Goal: Information Seeking & Learning: Learn about a topic

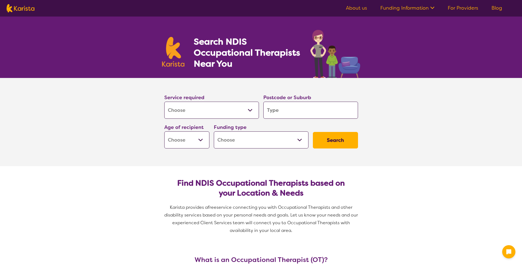
select select "[MEDICAL_DATA]"
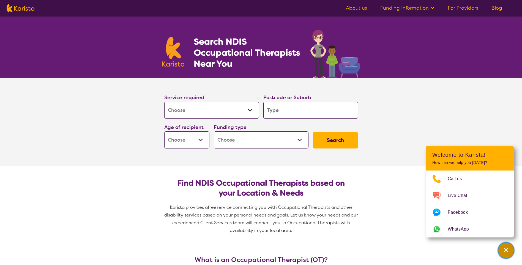
click at [508, 247] on icon "Channel Menu" at bounding box center [506, 250] width 6 height 6
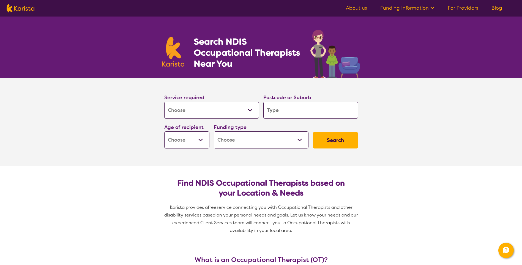
click at [279, 112] on input "search" at bounding box center [310, 110] width 95 height 17
type input "p"
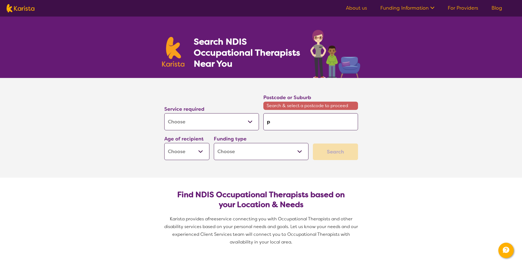
type input "pi"
type input "pim"
type input "pimp"
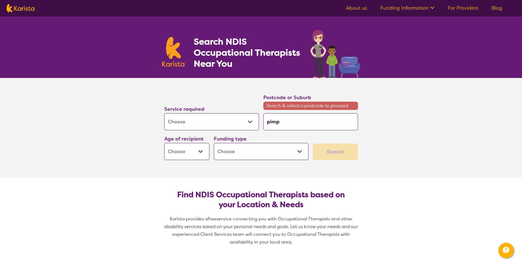
type input "pimp"
type input "pimpa"
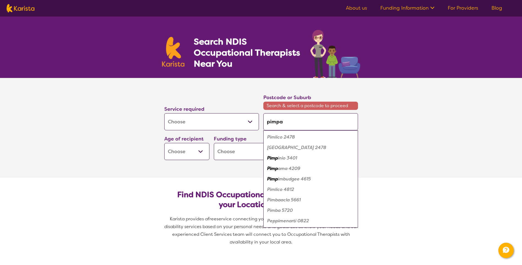
type input "pimpam"
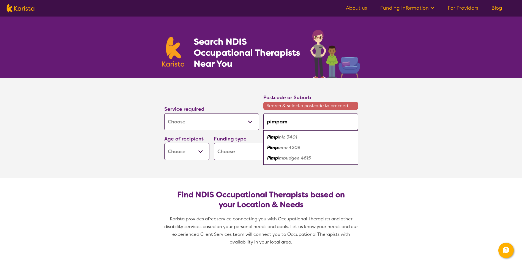
type input "pimpama"
click at [299, 137] on em "4209" at bounding box center [294, 137] width 12 height 6
type input "4209"
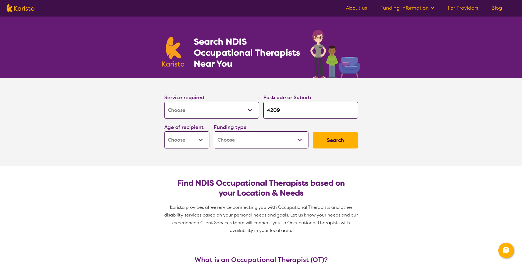
click at [200, 140] on select "Early Childhood - 0 to 9 Child - 10 to 11 Adolescent - 12 to 17 Adult - 18 to 6…" at bounding box center [186, 139] width 45 height 17
click at [300, 138] on select "Home Care Package (HCP) National Disability Insurance Scheme (NDIS) I don't know" at bounding box center [261, 139] width 95 height 17
select select "NDIS"
click at [214, 131] on select "Home Care Package (HCP) National Disability Insurance Scheme (NDIS) I don't know" at bounding box center [261, 139] width 95 height 17
select select "NDIS"
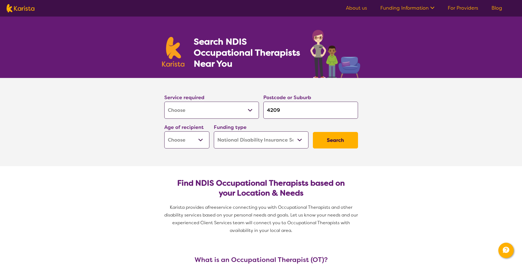
click at [338, 139] on button "Search" at bounding box center [335, 140] width 45 height 17
click at [200, 141] on select "Early Childhood - 0 to 9 Child - 10 to 11 Adolescent - 12 to 17 Adult - 18 to 6…" at bounding box center [186, 139] width 45 height 17
select select "CH"
click at [164, 131] on select "Early Childhood - 0 to 9 Child - 10 to 11 Adolescent - 12 to 17 Adult - 18 to 6…" at bounding box center [186, 139] width 45 height 17
select select "CH"
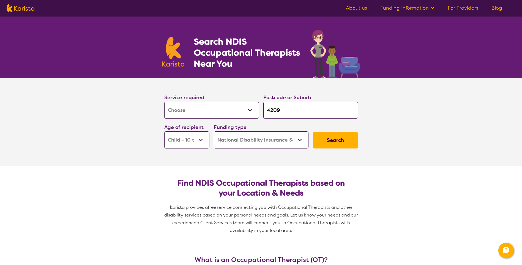
click at [340, 140] on button "Search" at bounding box center [335, 140] width 45 height 17
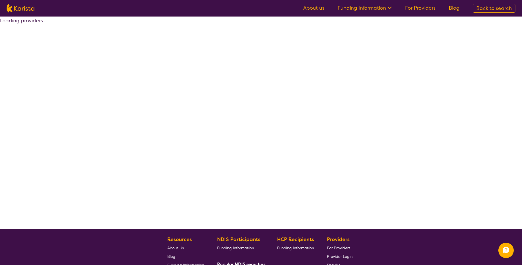
select select "by_score"
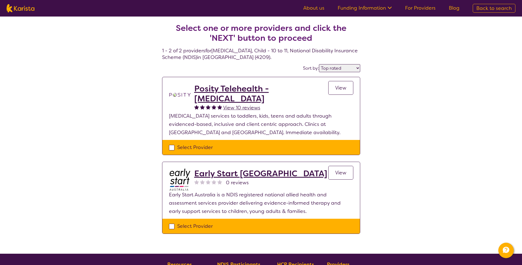
select select "[MEDICAL_DATA]"
select select "CH"
select select "NDIS"
select select "[MEDICAL_DATA]"
select select "CH"
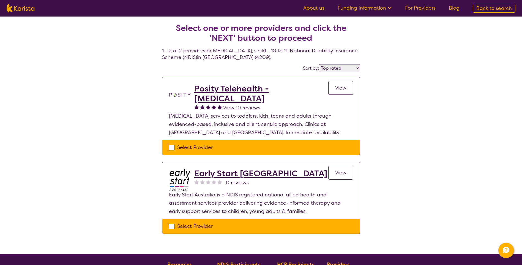
select select "NDIS"
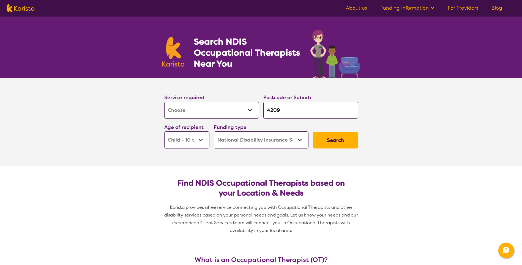
click at [201, 140] on select "Early Childhood - 0 to 9 Child - 10 to 11 Adolescent - 12 to 17 Adult - 18 to 6…" at bounding box center [186, 139] width 45 height 17
select select "EC"
click at [164, 131] on select "Early Childhood - 0 to 9 Child - 10 to 11 Adolescent - 12 to 17 Adult - 18 to 6…" at bounding box center [186, 139] width 45 height 17
select select "EC"
click at [337, 139] on button "Search" at bounding box center [335, 140] width 45 height 17
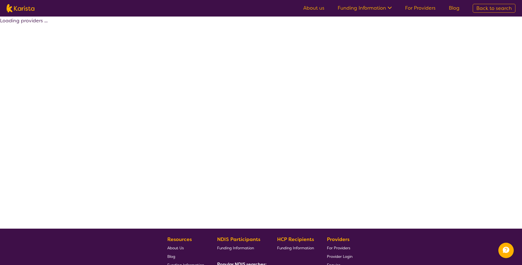
select select "by_score"
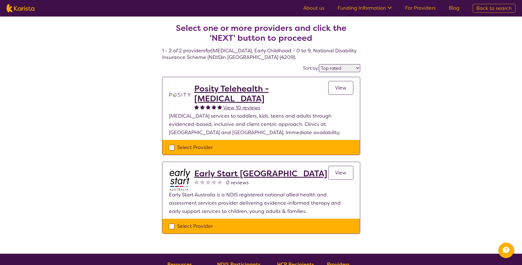
click at [260, 176] on h2 "Early Start Australia" at bounding box center [260, 173] width 133 height 10
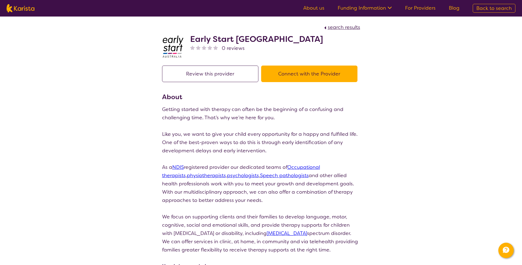
select select "by_score"
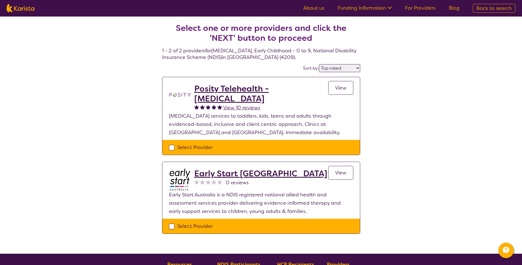
select select "[MEDICAL_DATA]"
select select "EC"
select select "NDIS"
select select "[MEDICAL_DATA]"
select select "EC"
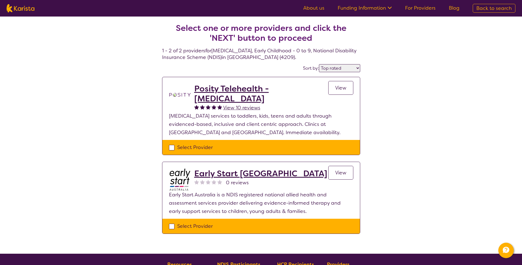
select select "NDIS"
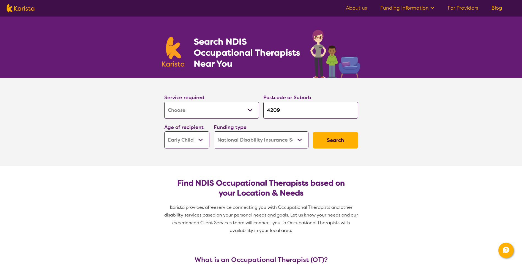
click at [202, 140] on select "Early Childhood - 0 to 9 Child - 10 to 11 Adolescent - 12 to 17 Adult - 18 to 6…" at bounding box center [186, 139] width 45 height 17
select select "AD"
click at [164, 131] on select "Early Childhood - 0 to 9 Child - 10 to 11 Adolescent - 12 to 17 Adult - 18 to 6…" at bounding box center [186, 139] width 45 height 17
select select "AD"
click at [331, 137] on button "Search" at bounding box center [335, 140] width 45 height 17
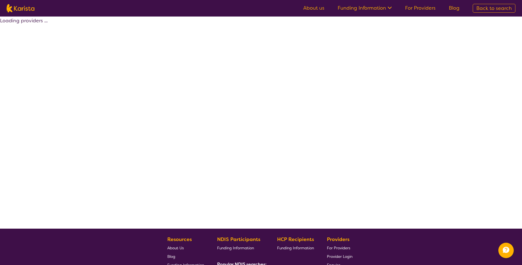
select select "by_score"
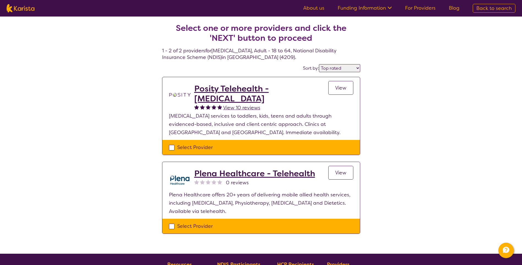
click at [246, 90] on h2 "Posity Telehealth - Occupational Therapy" at bounding box center [261, 94] width 134 height 20
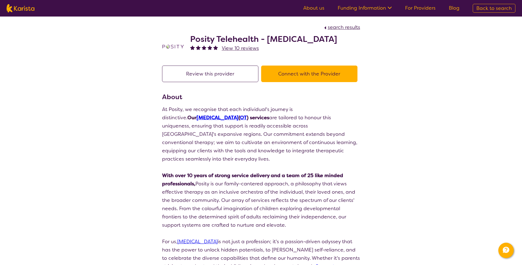
select select "by_score"
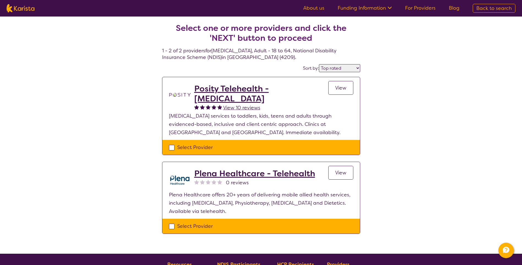
select select "[MEDICAL_DATA]"
select select "AD"
select select "NDIS"
select select "[MEDICAL_DATA]"
select select "AD"
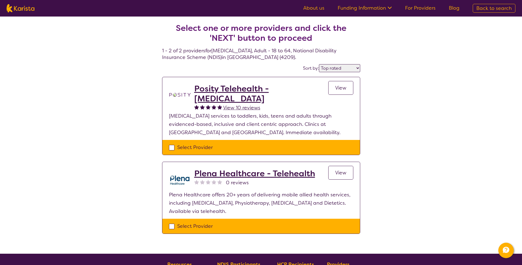
select select "NDIS"
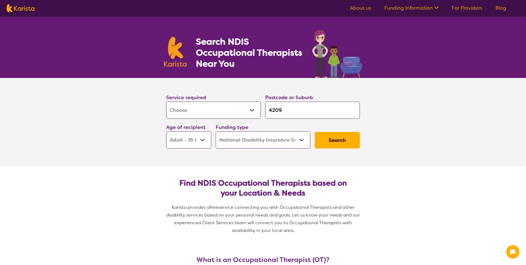
select select "[MEDICAL_DATA]"
select select "AD"
select select "NDIS"
select select "[MEDICAL_DATA]"
select select "AD"
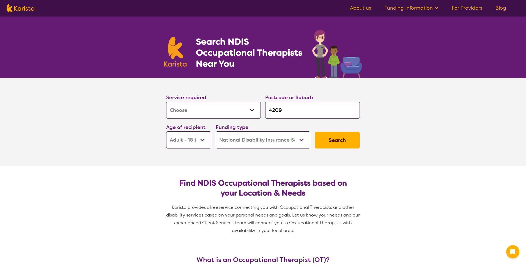
select select "NDIS"
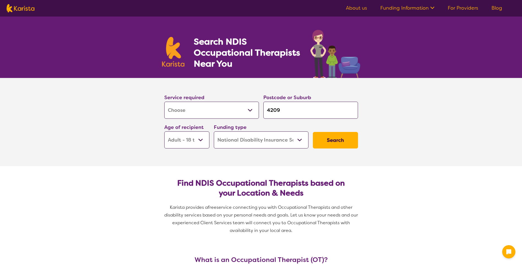
click at [251, 109] on select "Allied Health Assistant Assessment ([MEDICAL_DATA] or [MEDICAL_DATA]) Behaviour…" at bounding box center [211, 110] width 95 height 17
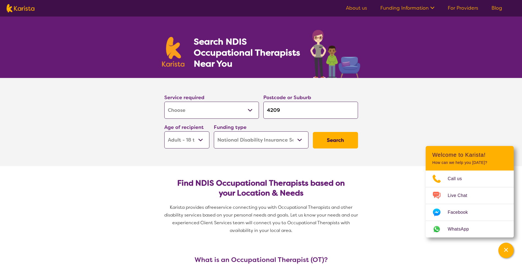
select select "Support worker"
click at [164, 102] on select "Allied Health Assistant Assessment ([MEDICAL_DATA] or [MEDICAL_DATA]) Behaviour…" at bounding box center [211, 110] width 95 height 17
select select "Support worker"
click at [341, 140] on button "Search" at bounding box center [335, 140] width 45 height 17
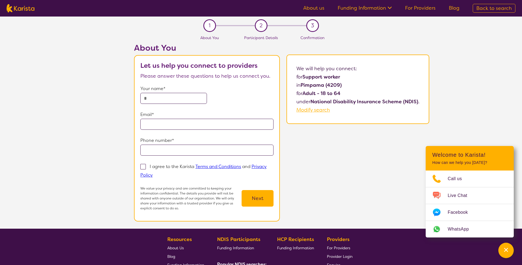
select select "[MEDICAL_DATA]"
select select "AD"
select select "NDIS"
select select "[MEDICAL_DATA]"
select select "AD"
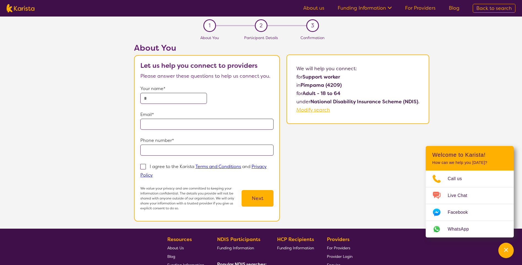
select select "NDIS"
